Goal: Information Seeking & Learning: Learn about a topic

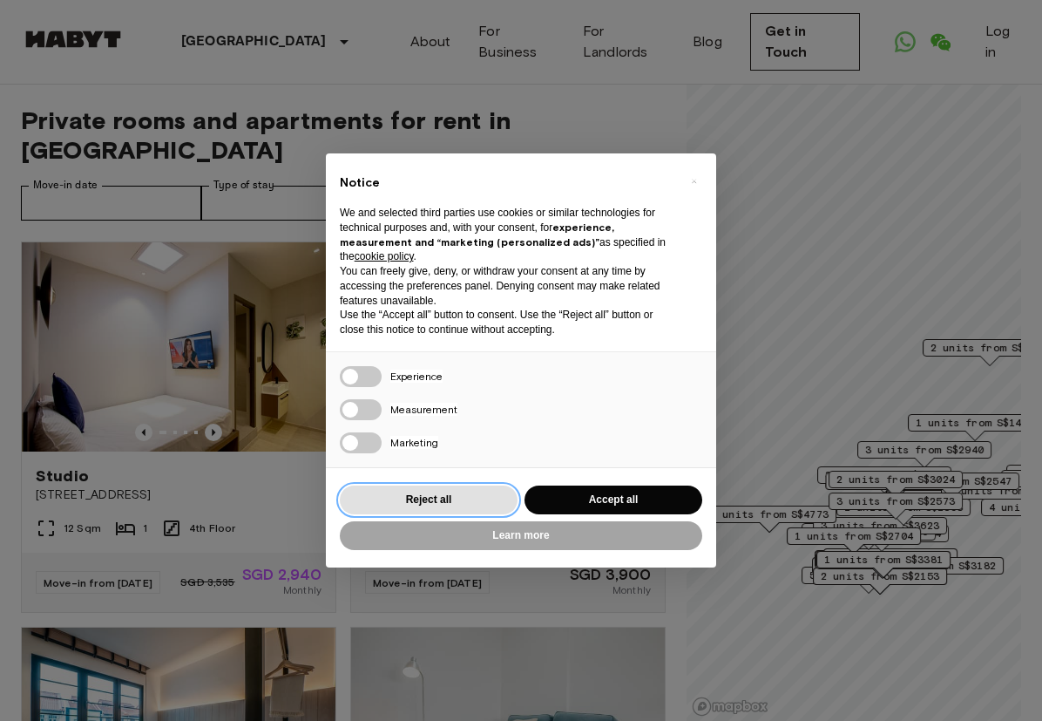
click at [447, 495] on button "Reject all" at bounding box center [429, 500] width 178 height 29
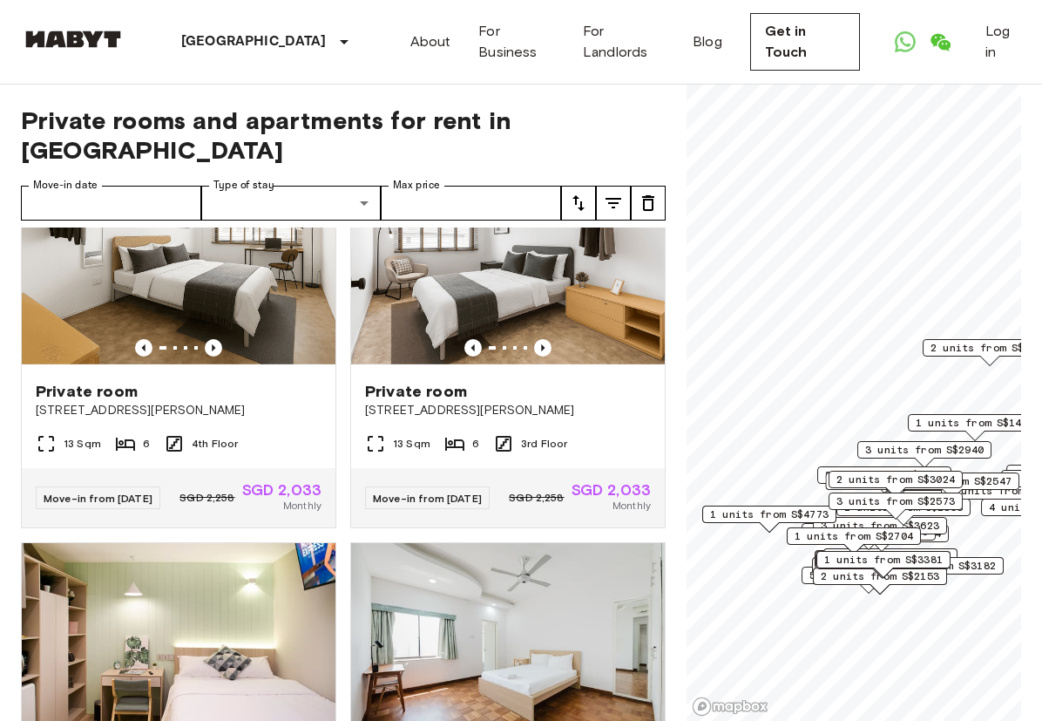
scroll to position [3552, 0]
click at [421, 298] on img at bounding box center [508, 262] width 314 height 209
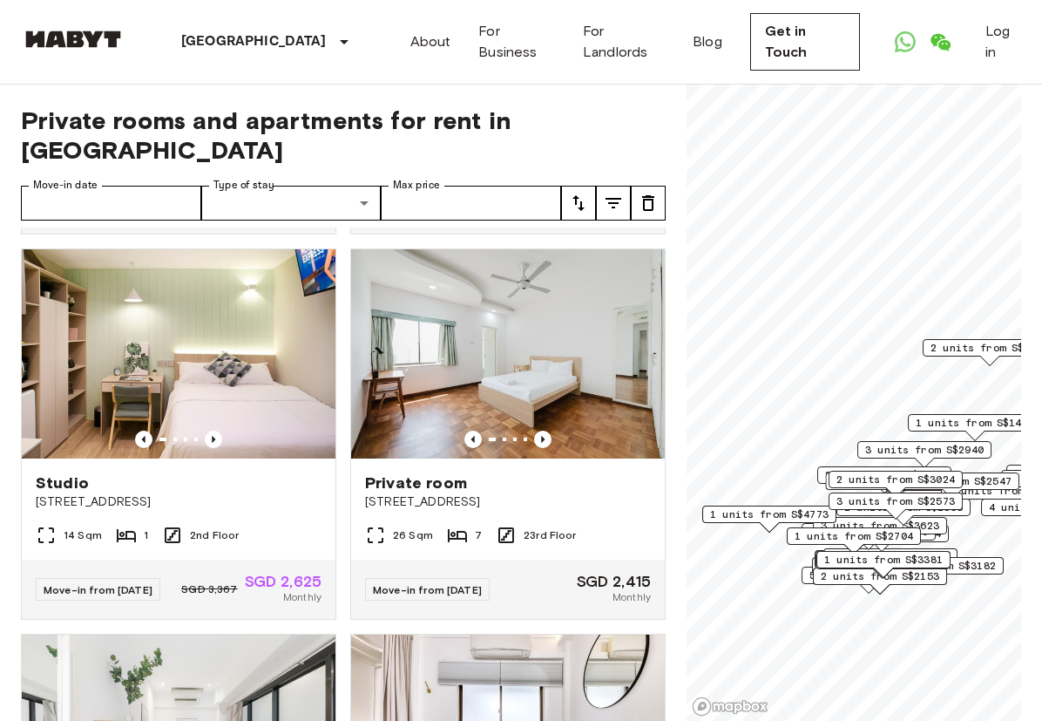
scroll to position [3867, 0]
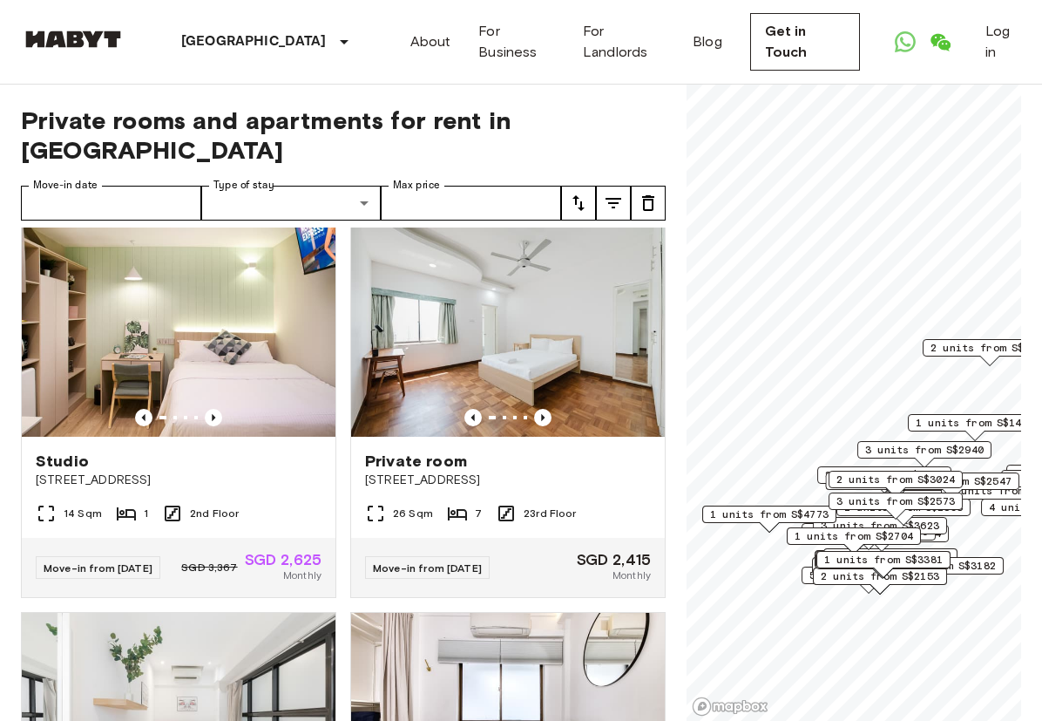
click at [265, 381] on img at bounding box center [179, 331] width 314 height 209
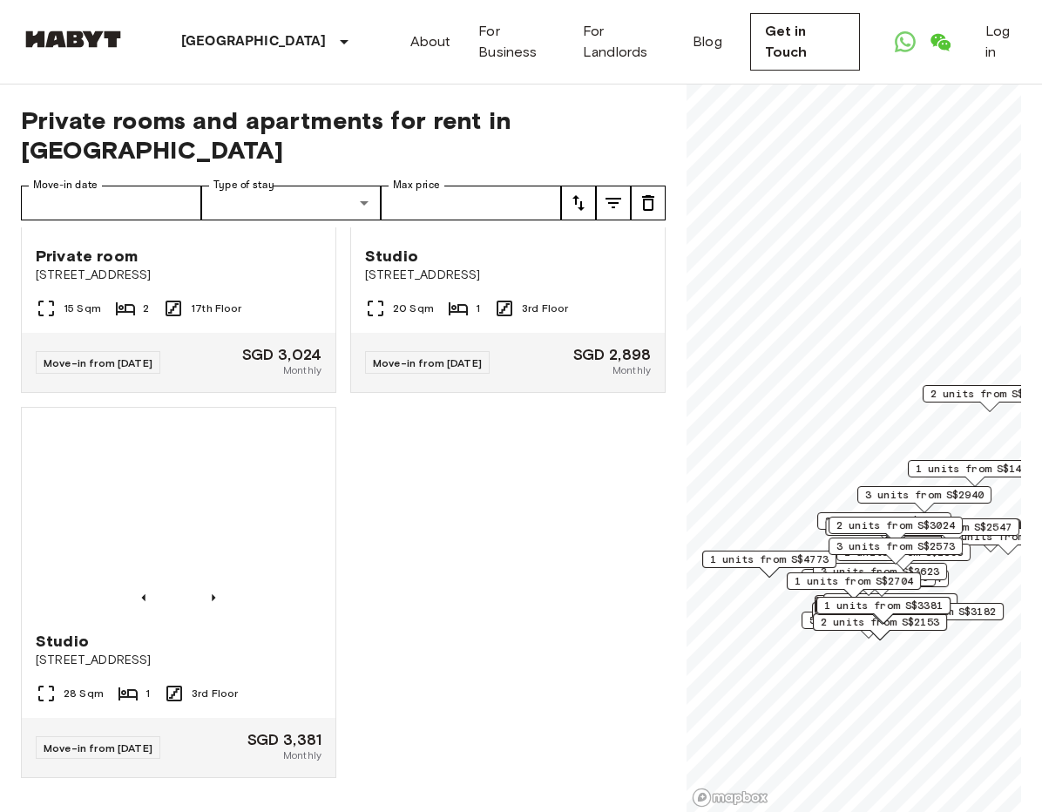
scroll to position [25030, 0]
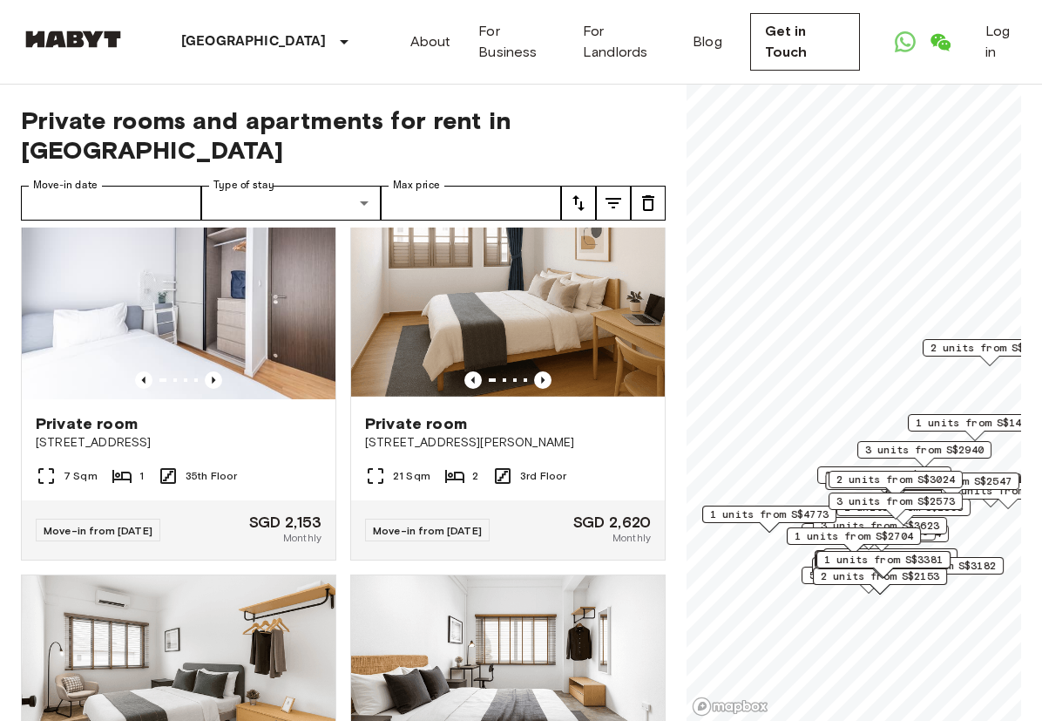
scroll to position [23552, 0]
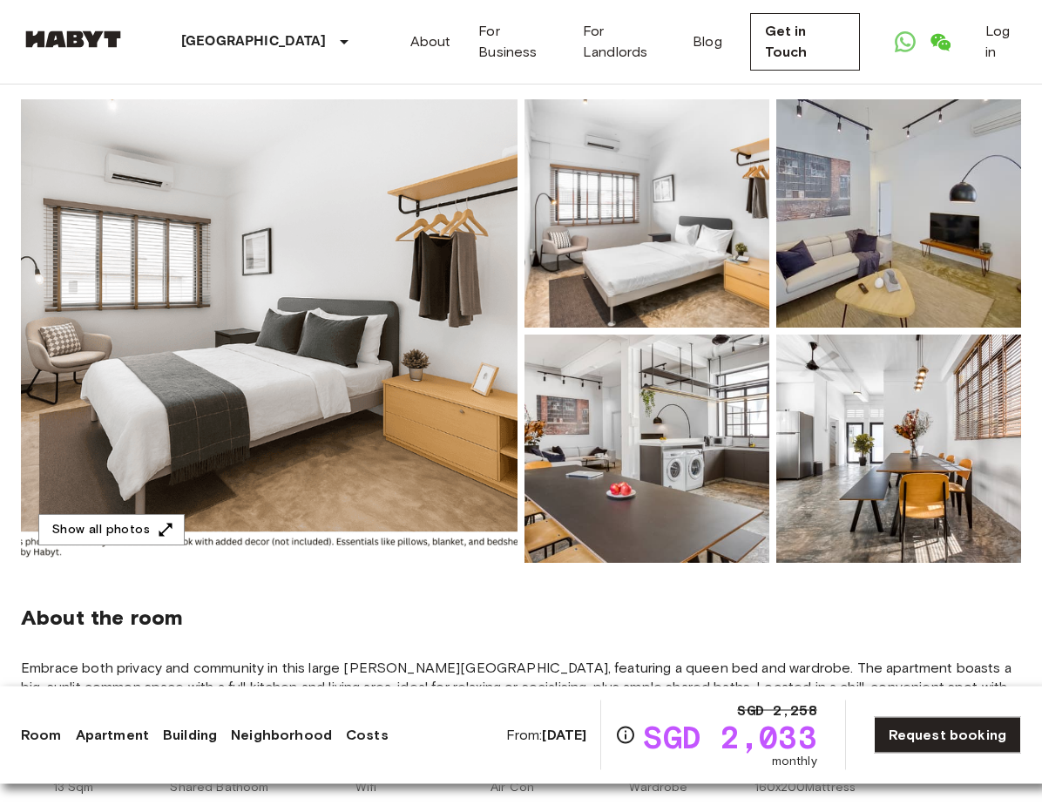
click at [737, 404] on img at bounding box center [647, 450] width 245 height 228
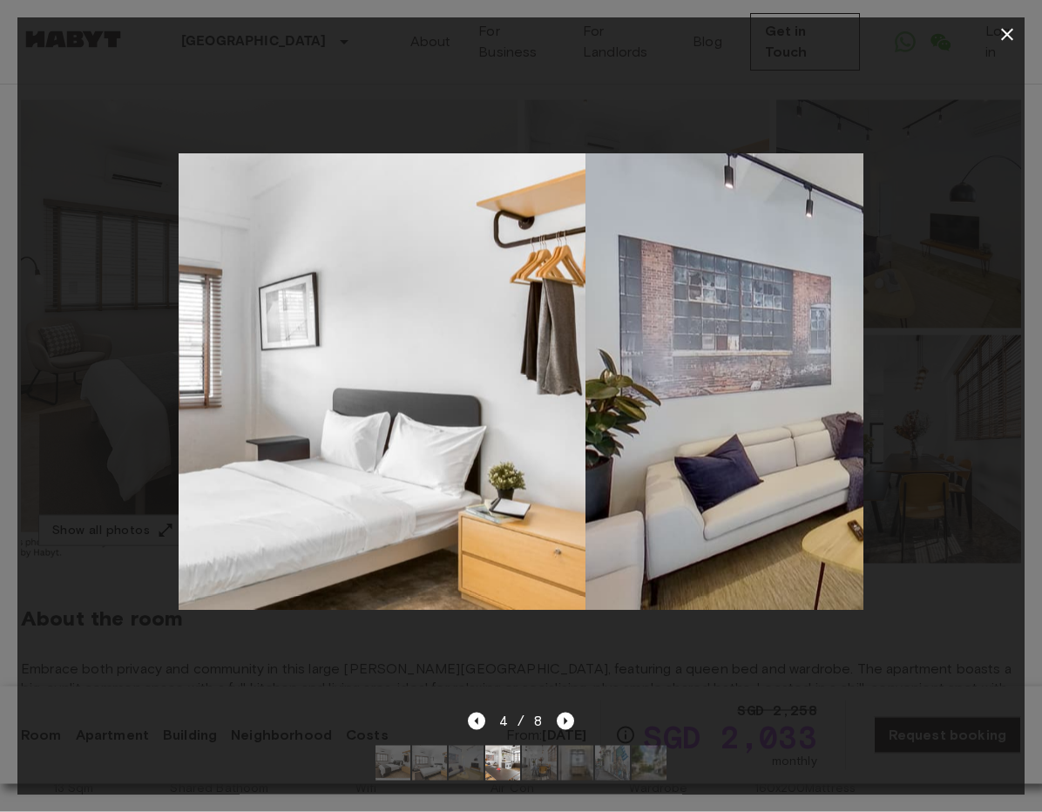
scroll to position [126, 0]
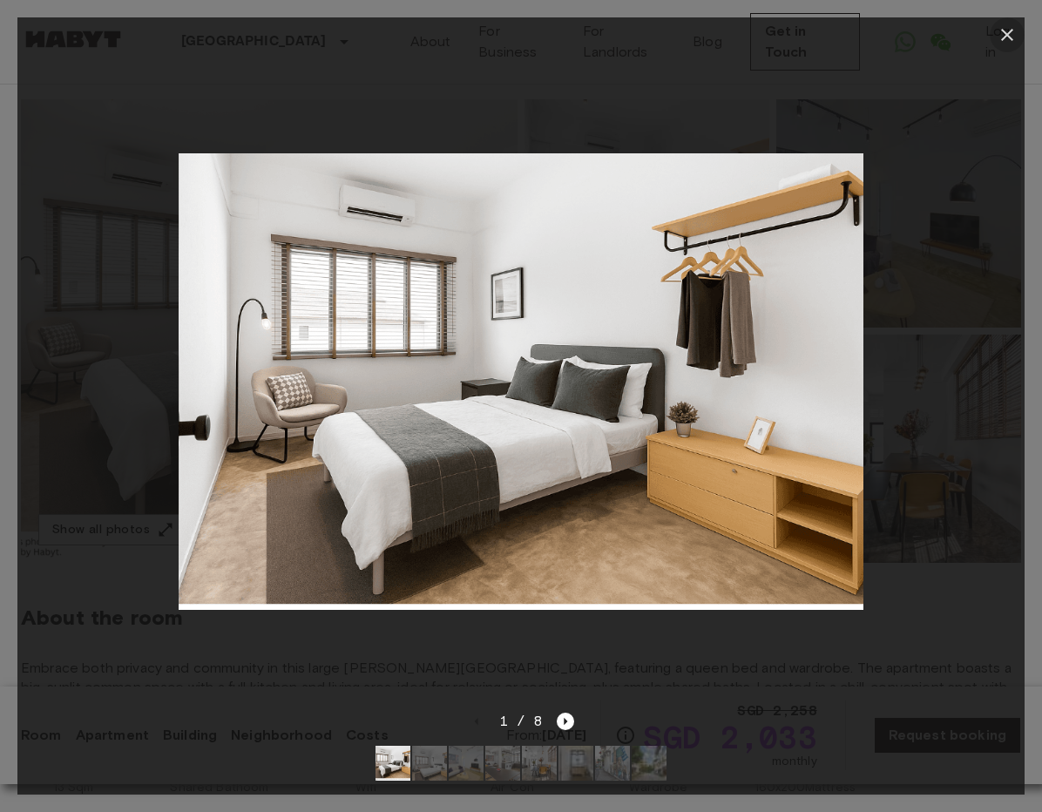
click at [1006, 32] on icon "button" at bounding box center [1008, 35] width 12 height 12
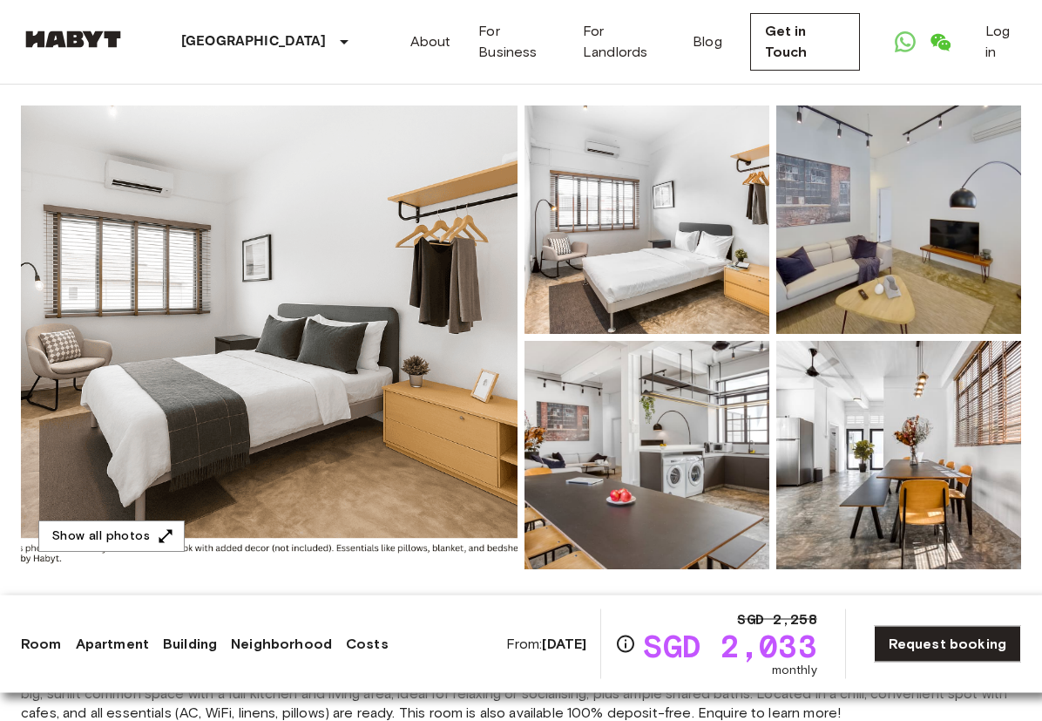
scroll to position [0, 0]
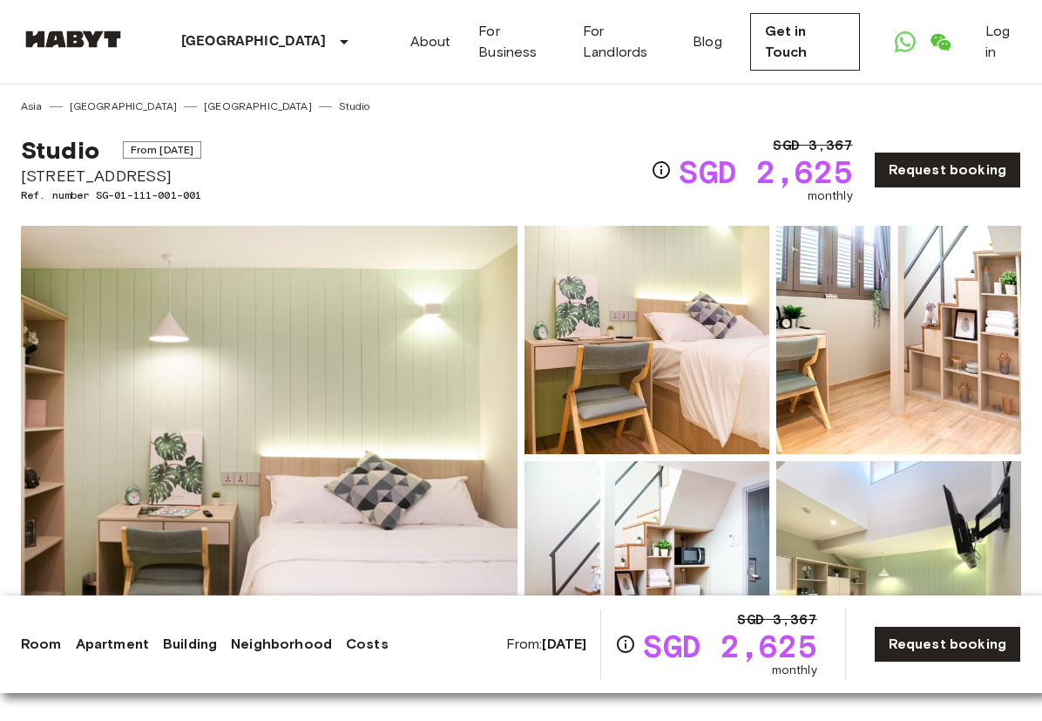
click at [416, 277] on img at bounding box center [269, 458] width 497 height 464
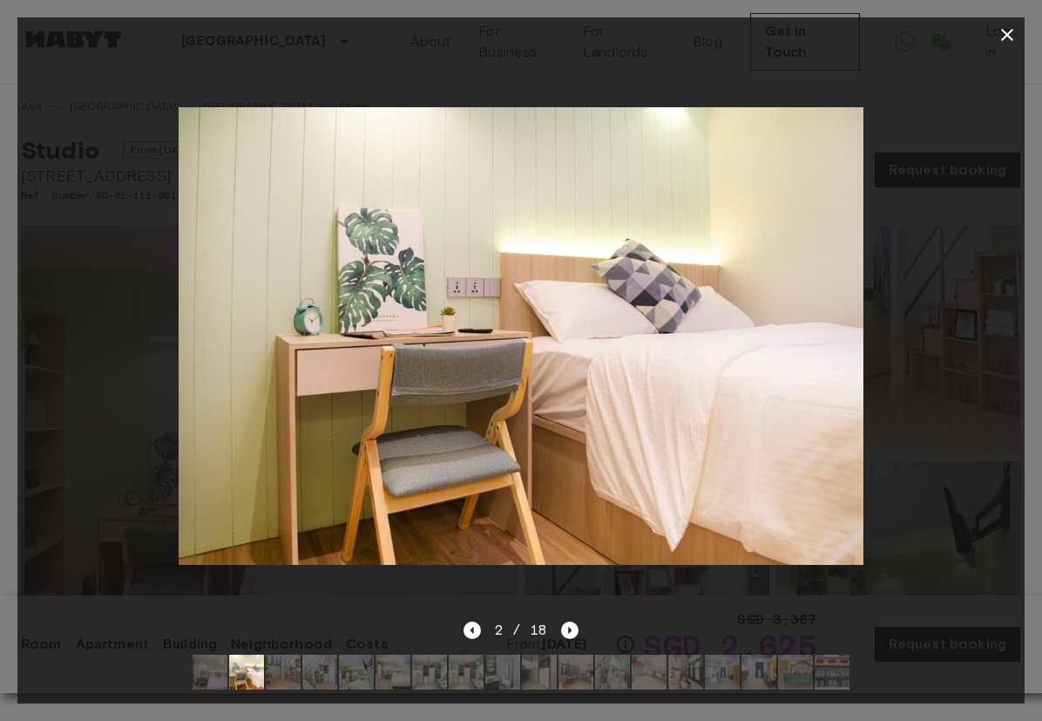
click at [574, 628] on icon "Next image" at bounding box center [569, 629] width 17 height 17
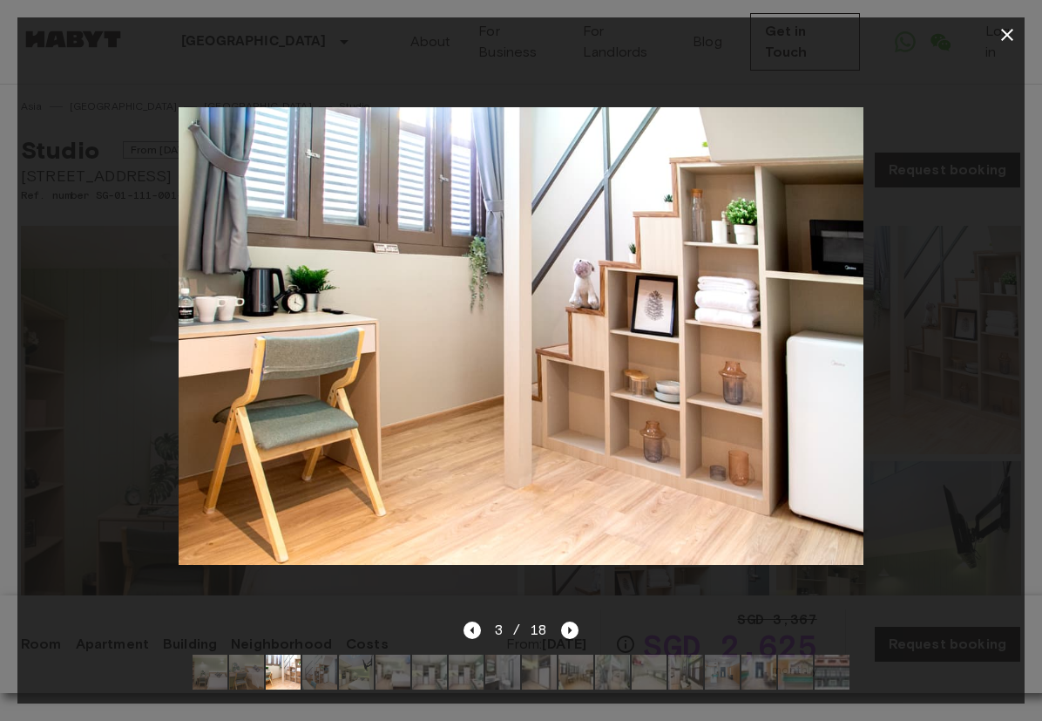
click at [578, 619] on div at bounding box center [521, 335] width 1008 height 567
click at [574, 625] on icon "Next image" at bounding box center [569, 629] width 17 height 17
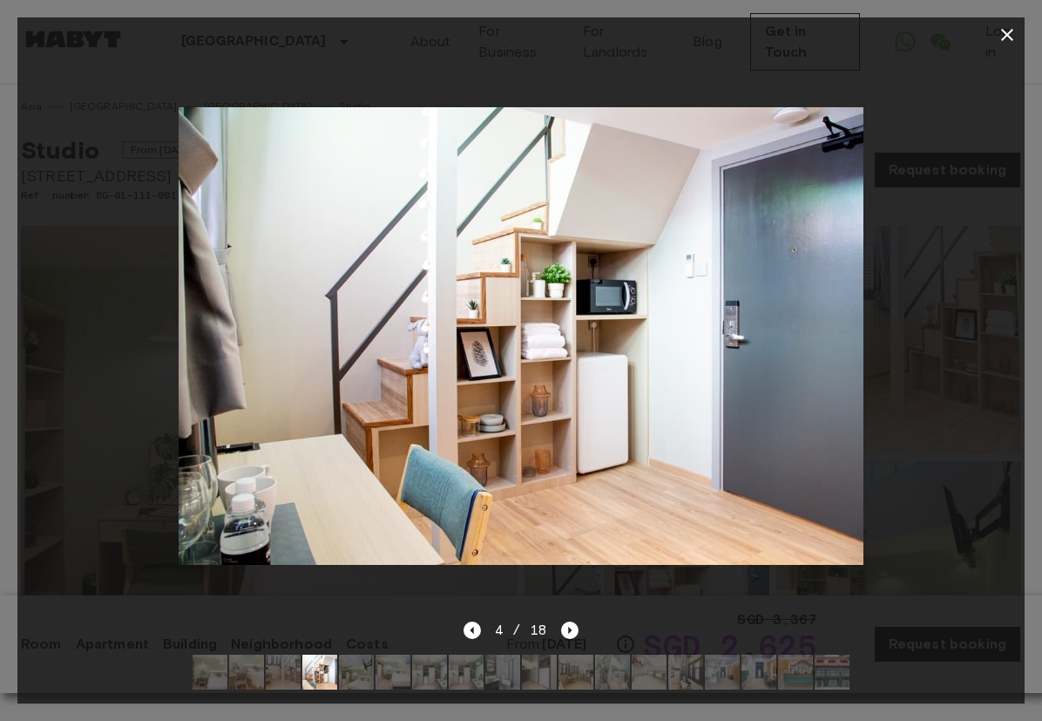
click at [574, 613] on div at bounding box center [521, 335] width 1008 height 567
click at [576, 623] on icon "Next image" at bounding box center [569, 629] width 17 height 17
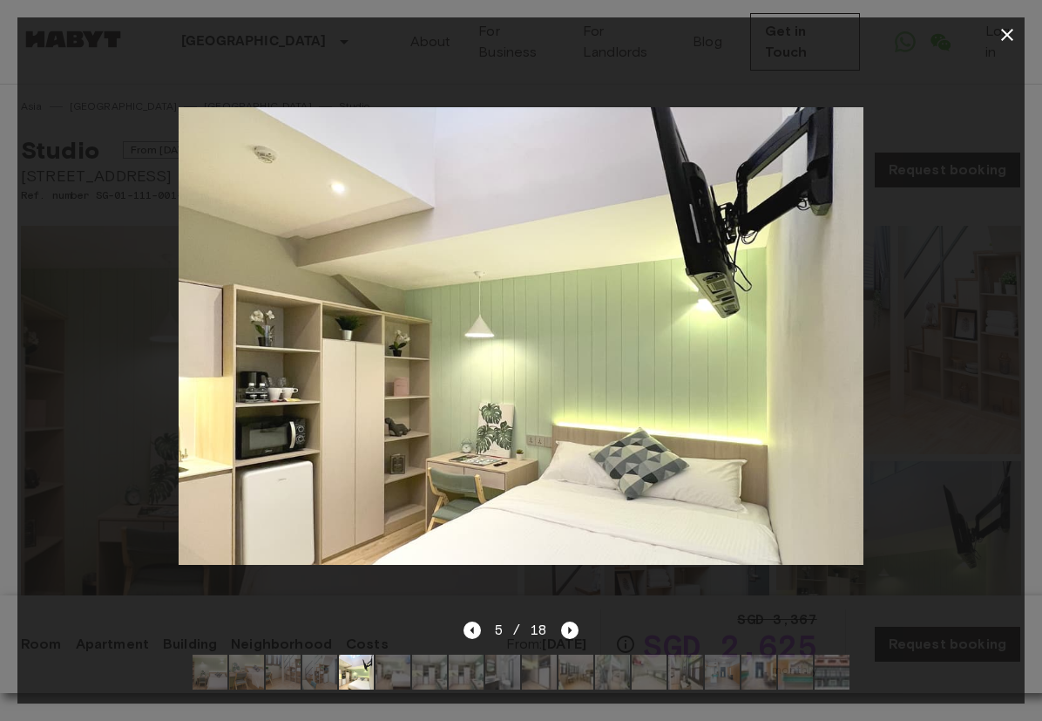
click at [574, 623] on icon "Next image" at bounding box center [569, 629] width 17 height 17
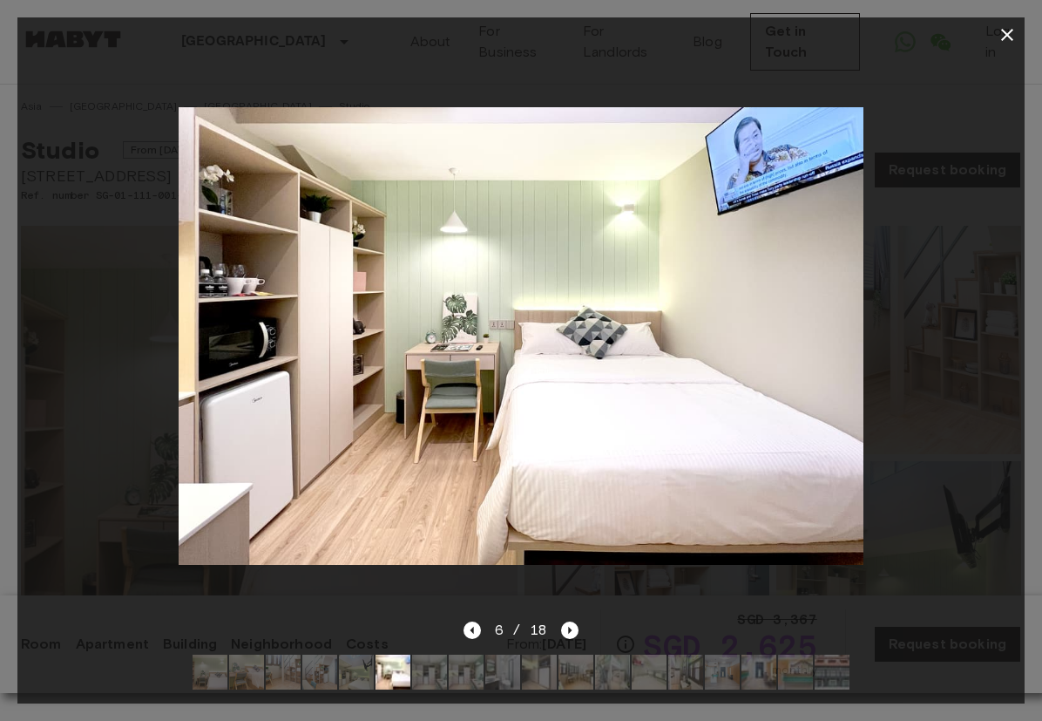
click at [575, 621] on icon "Next image" at bounding box center [569, 629] width 17 height 17
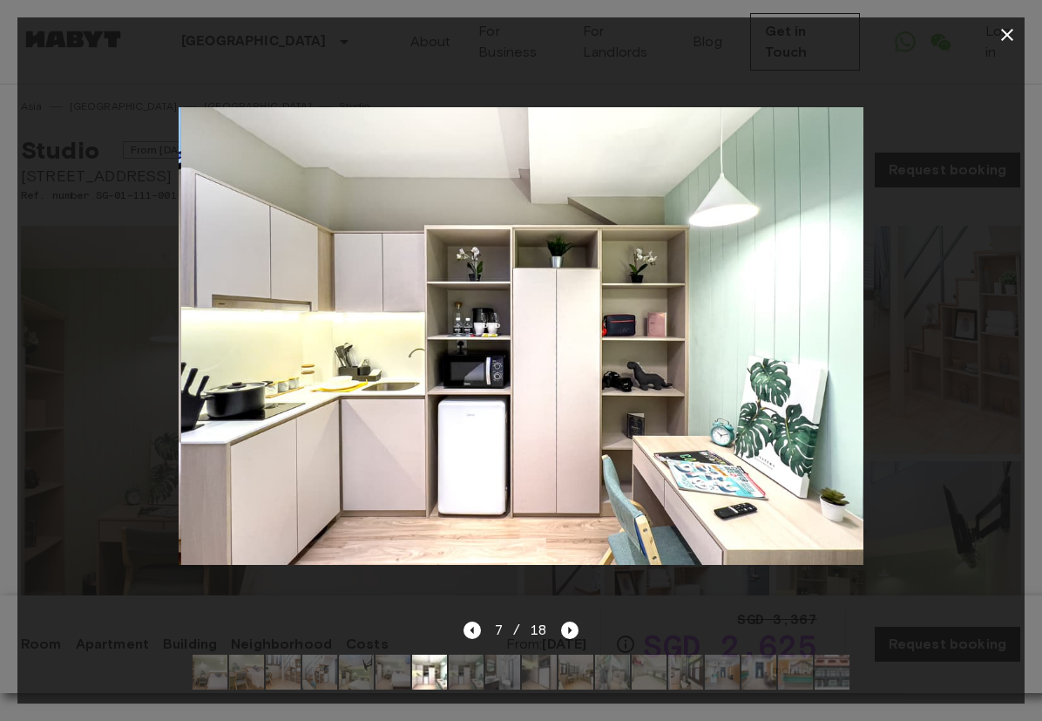
click at [578, 621] on icon "Next image" at bounding box center [569, 629] width 17 height 17
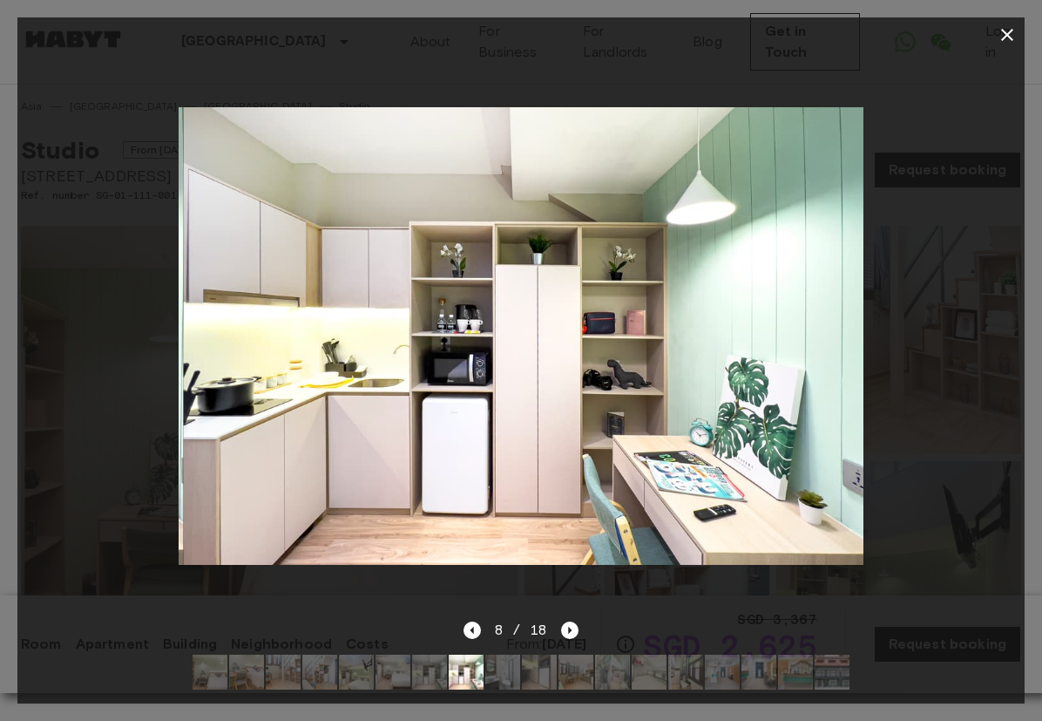
click at [581, 620] on div "8 / 18" at bounding box center [521, 662] width 1008 height 84
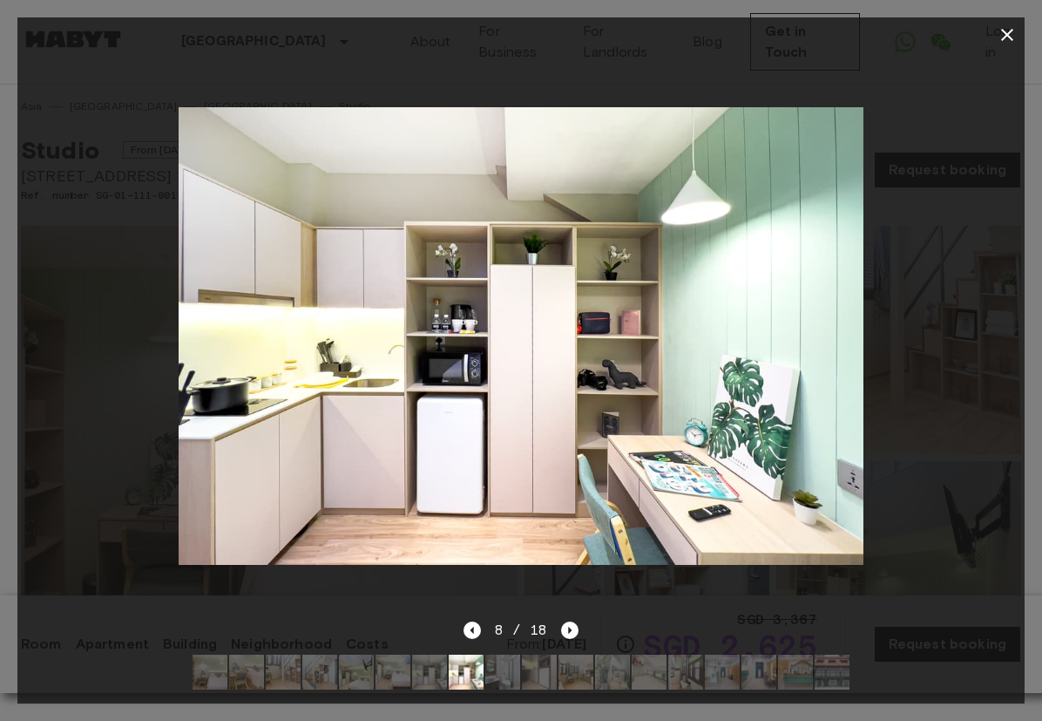
click at [582, 622] on div "8 / 18" at bounding box center [521, 662] width 1008 height 84
click at [575, 622] on icon "Next image" at bounding box center [569, 629] width 17 height 17
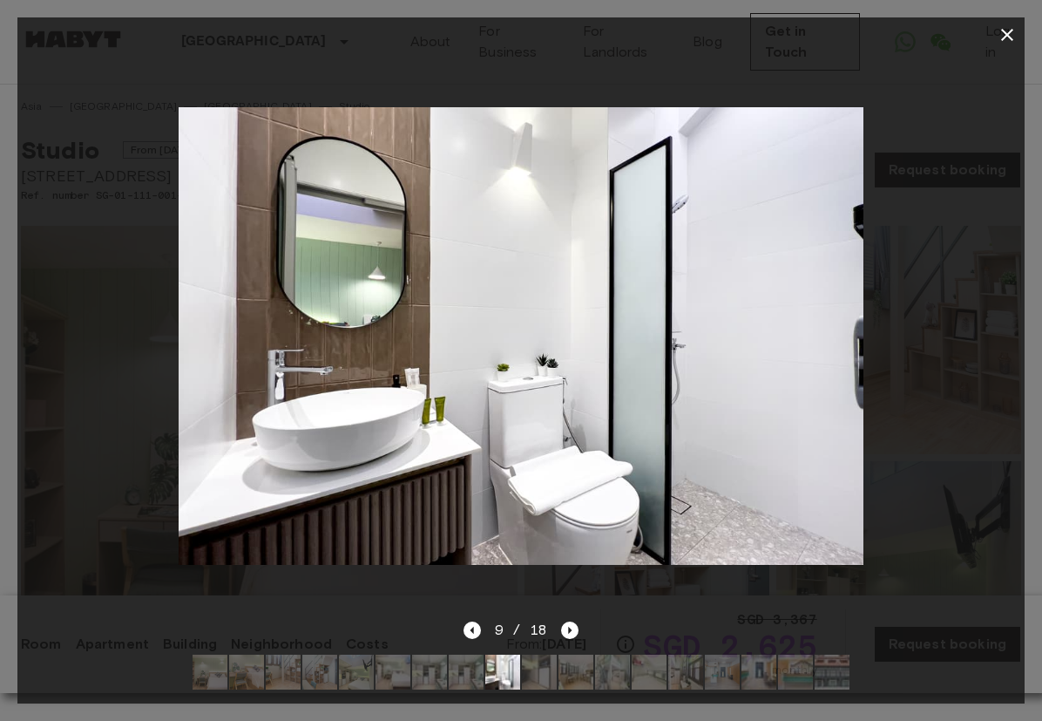
click at [569, 633] on icon "Next image" at bounding box center [569, 629] width 17 height 17
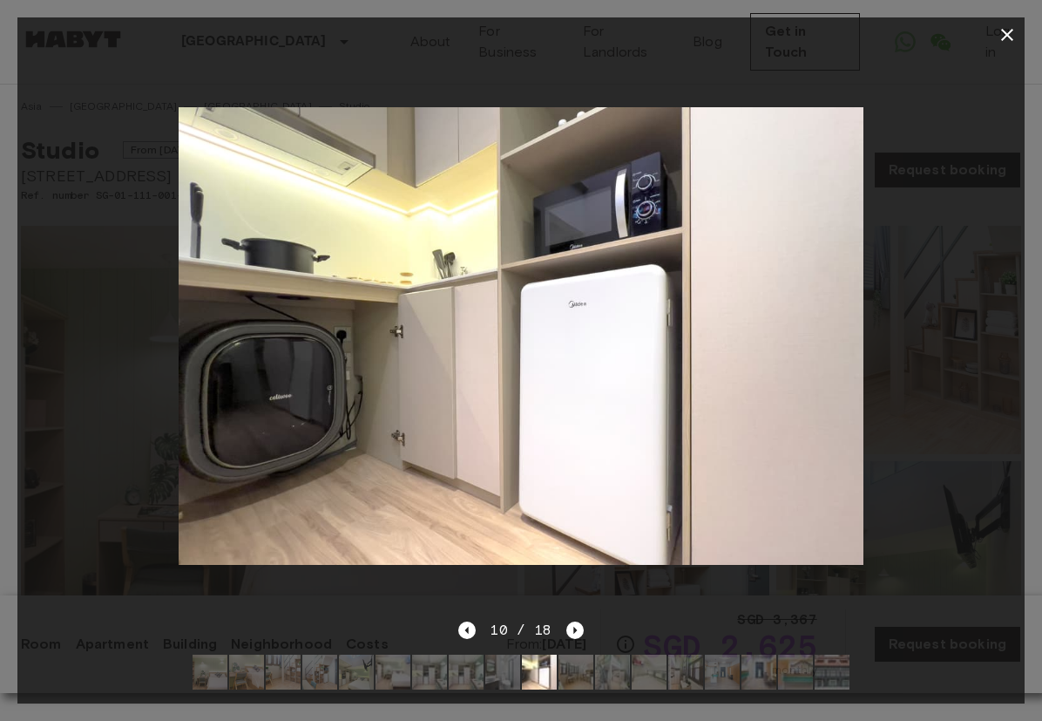
click at [572, 626] on icon "Next image" at bounding box center [575, 629] width 17 height 17
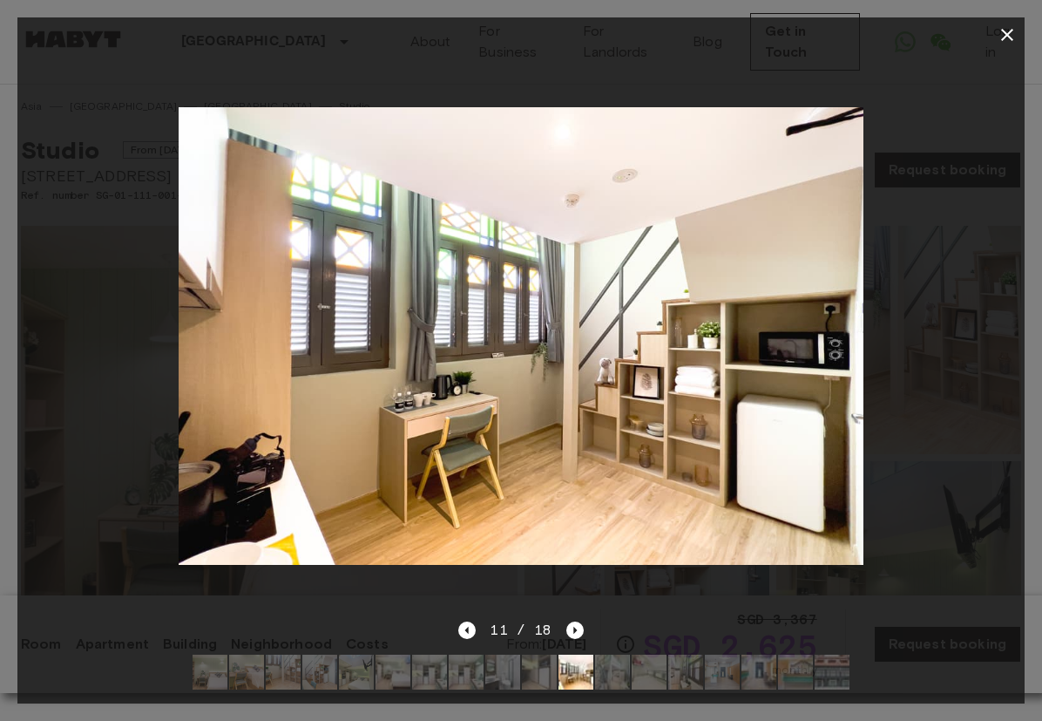
click at [576, 629] on icon "Next image" at bounding box center [575, 629] width 17 height 17
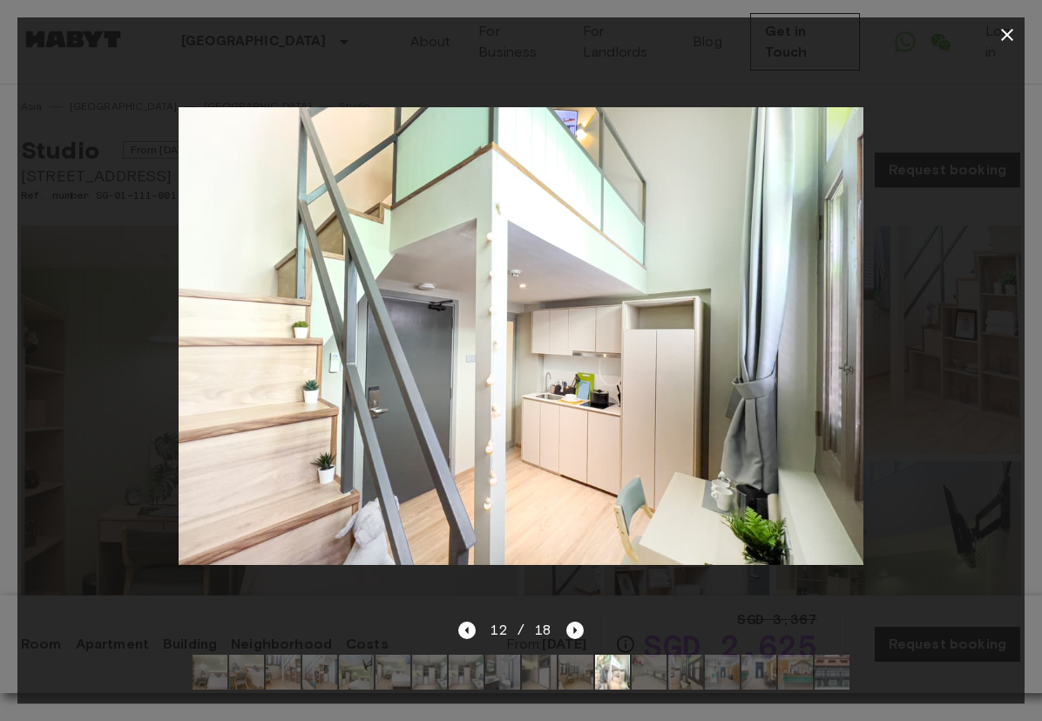
click at [578, 630] on icon "Next image" at bounding box center [575, 629] width 17 height 17
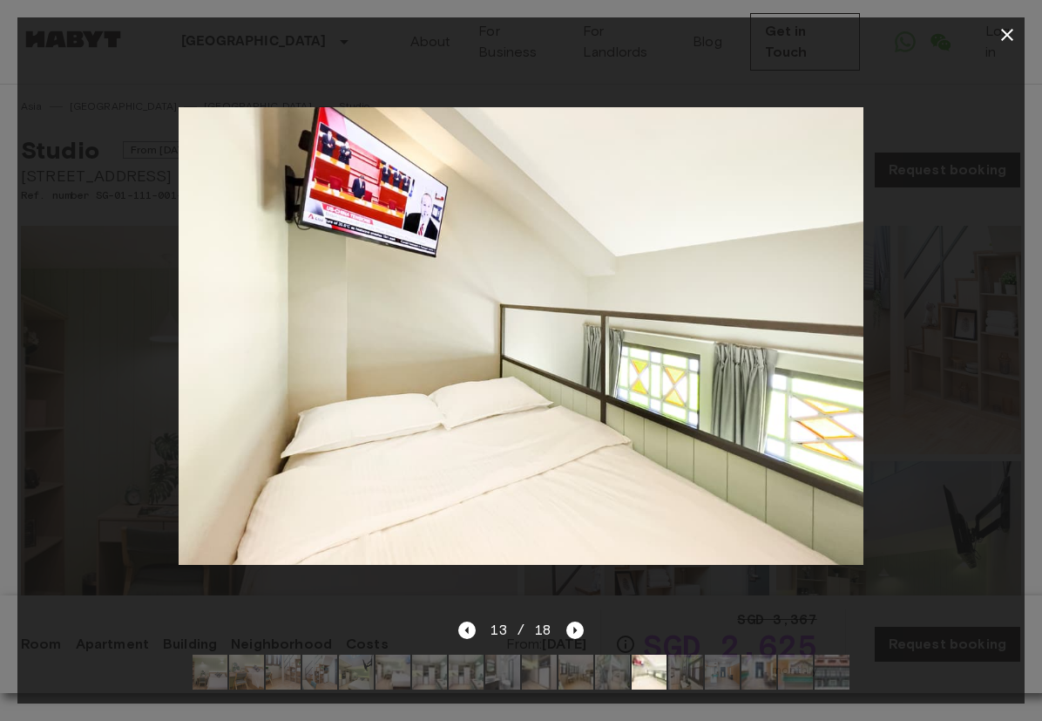
click at [588, 613] on div at bounding box center [521, 335] width 1008 height 567
click at [581, 621] on icon "Next image" at bounding box center [575, 629] width 17 height 17
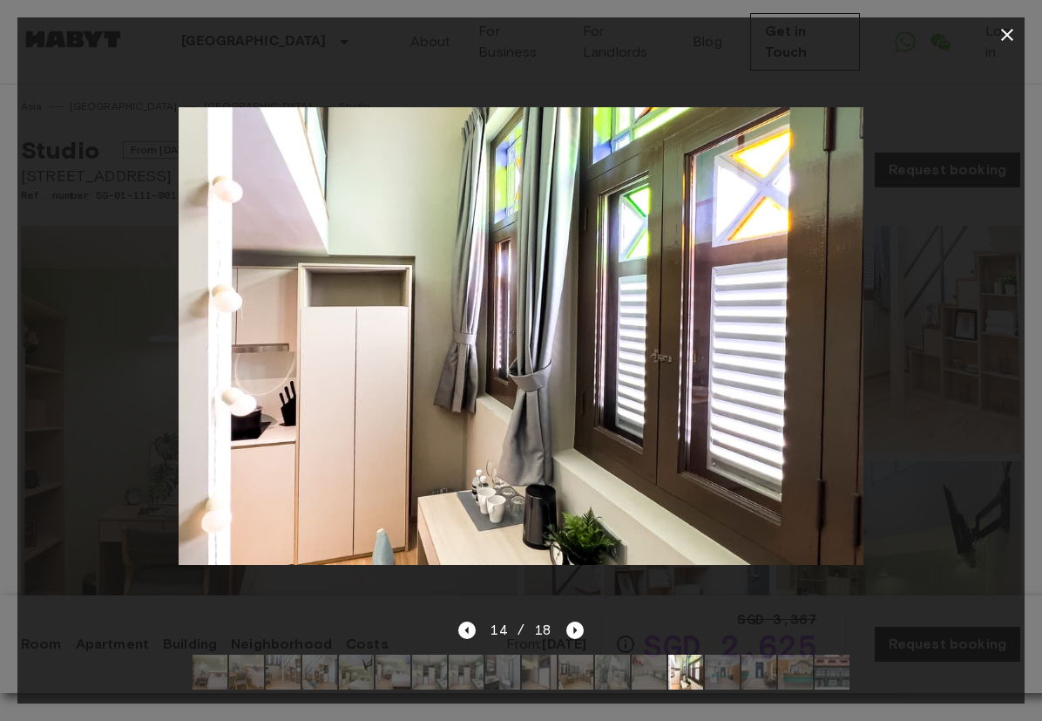
click at [577, 623] on icon "Next image" at bounding box center [575, 629] width 17 height 17
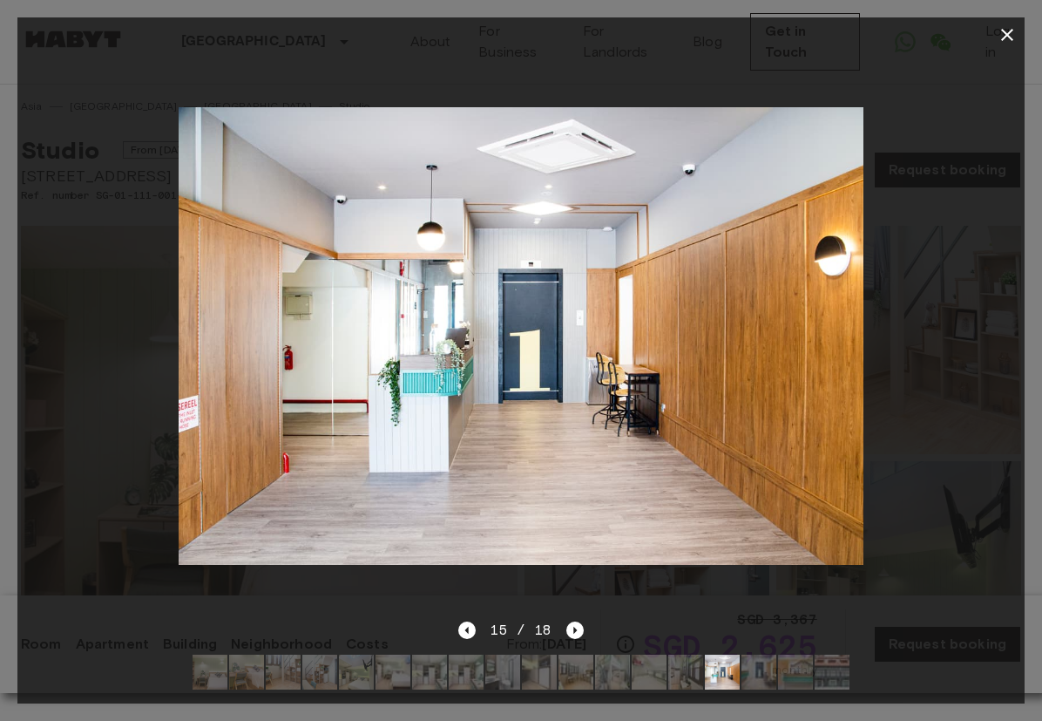
click at [574, 626] on icon "Next image" at bounding box center [575, 629] width 17 height 17
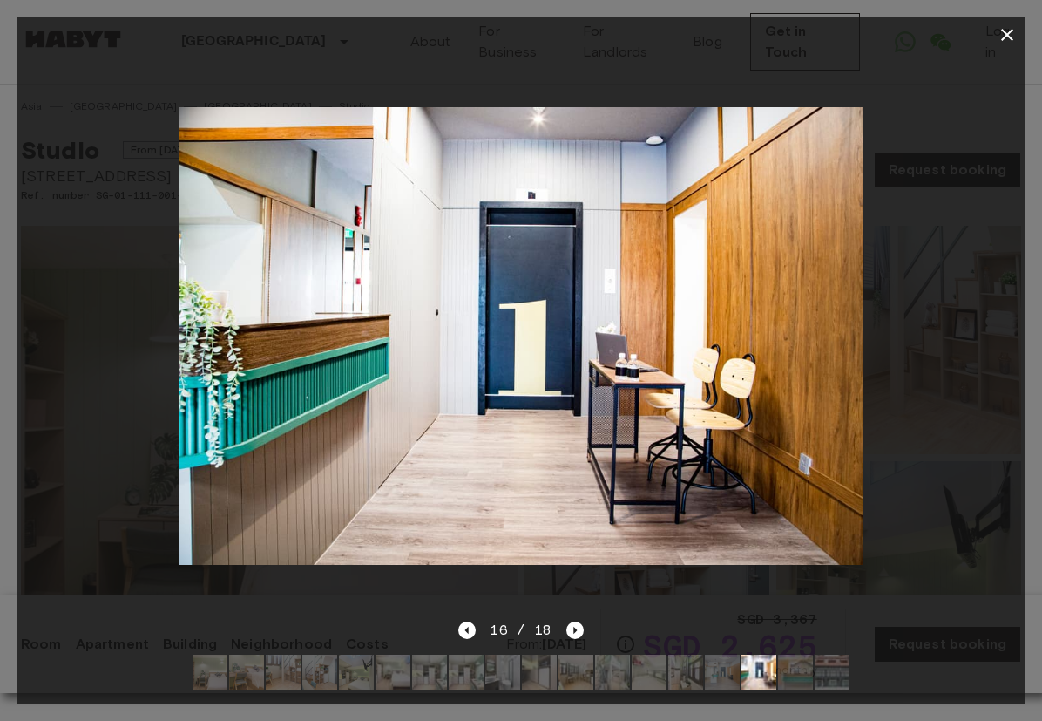
click at [583, 623] on div "16 / 18" at bounding box center [521, 662] width 1008 height 84
click at [582, 618] on div at bounding box center [521, 335] width 1008 height 567
click at [584, 618] on div at bounding box center [521, 335] width 1008 height 567
click at [583, 619] on div at bounding box center [521, 335] width 1008 height 567
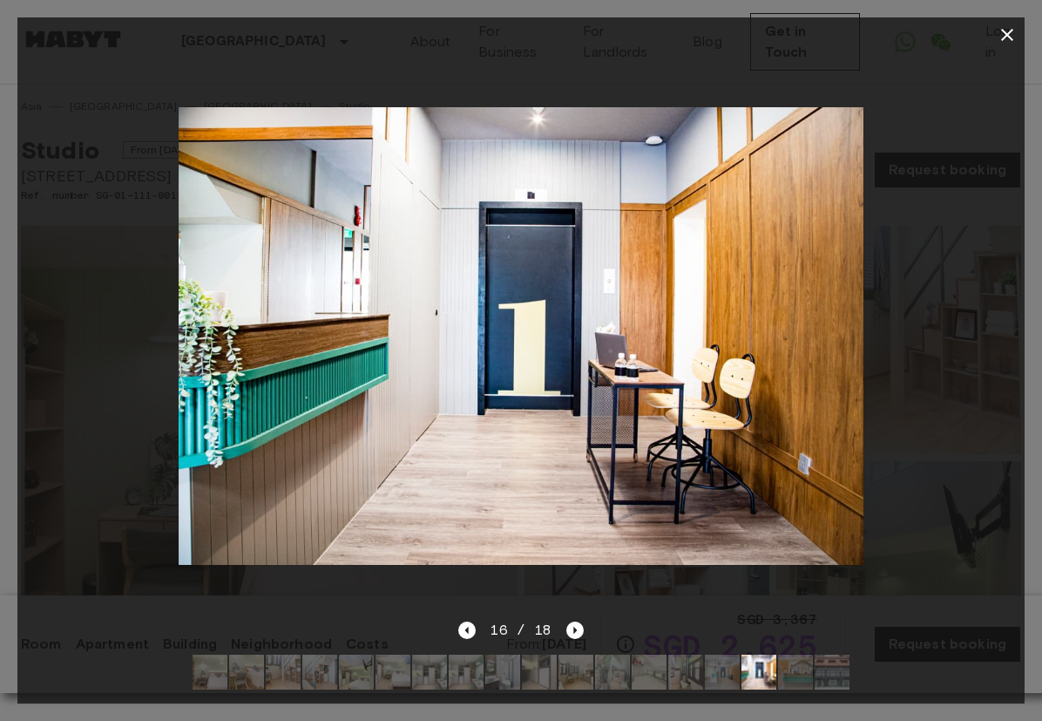
click at [581, 629] on icon "Next image" at bounding box center [575, 629] width 17 height 17
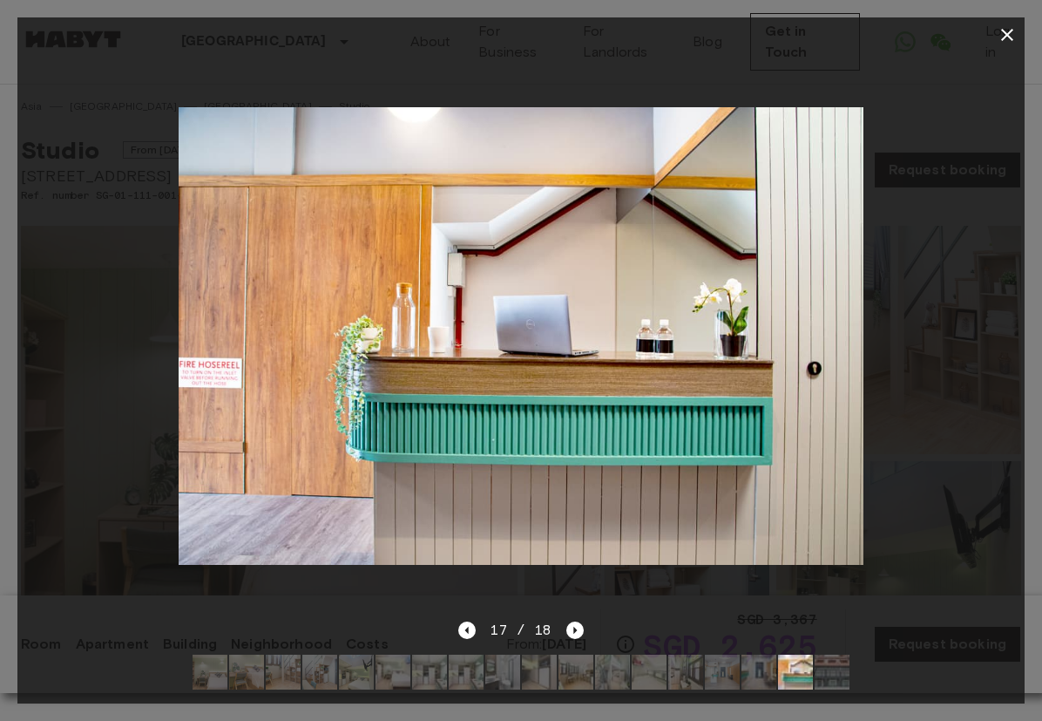
click at [571, 623] on icon "Next image" at bounding box center [575, 629] width 17 height 17
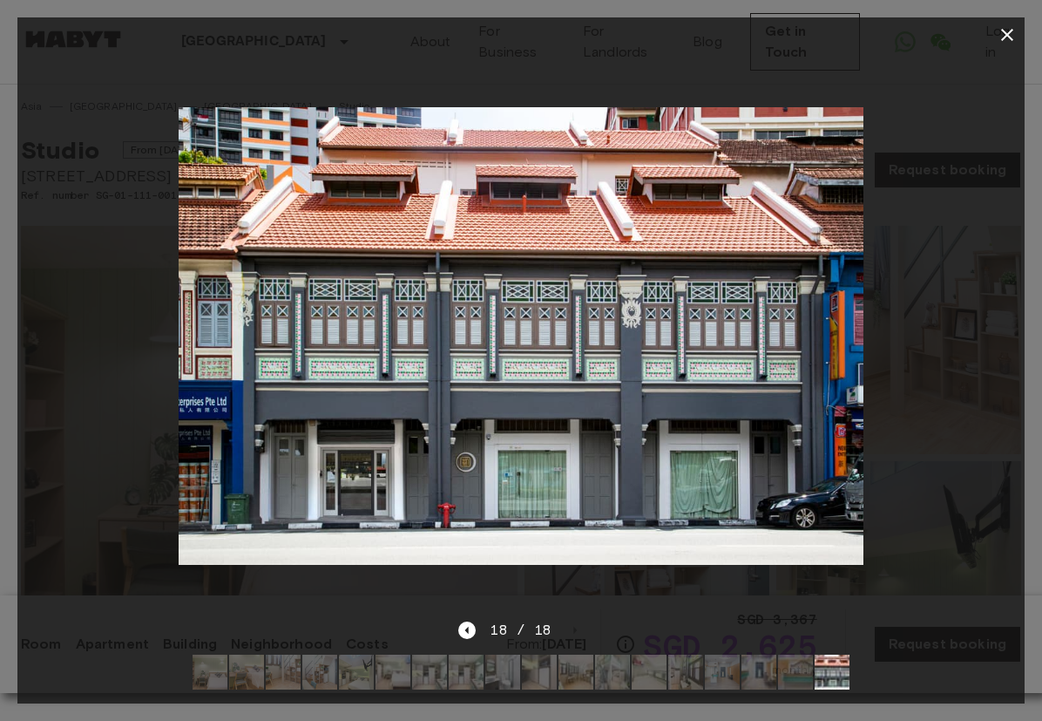
click at [1011, 42] on icon "button" at bounding box center [1007, 34] width 21 height 21
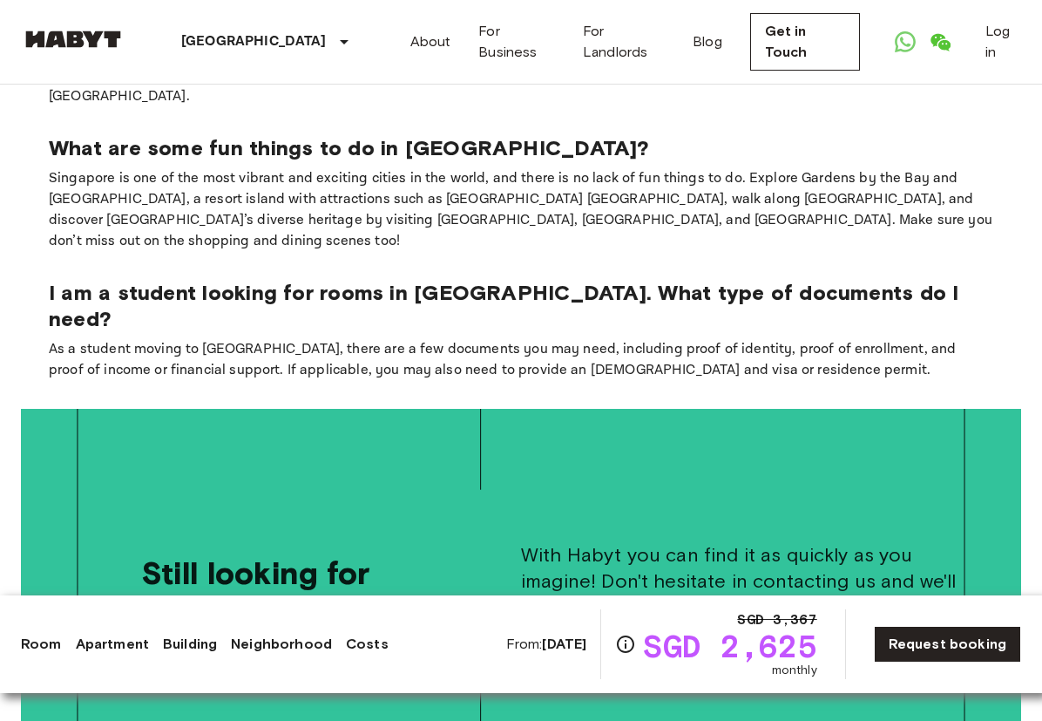
scroll to position [3290, 0]
